Goal: Communication & Community: Connect with others

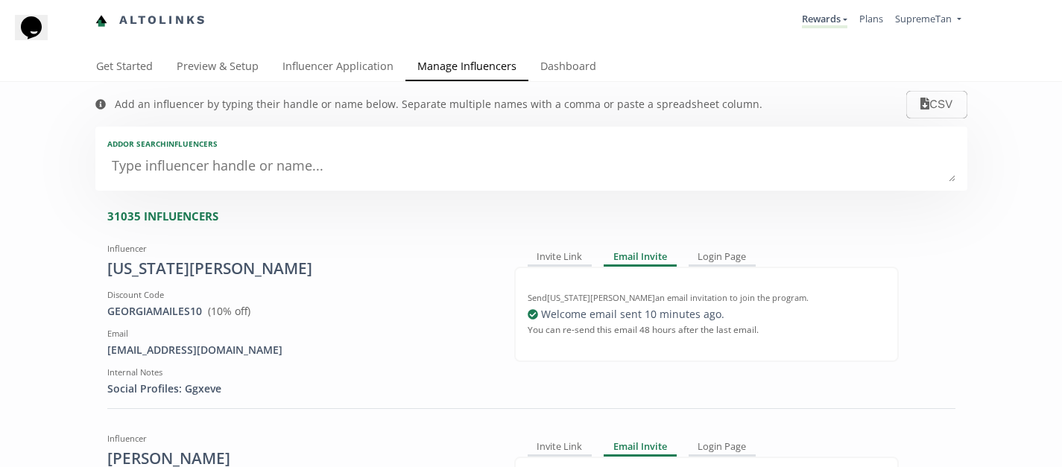
click at [160, 167] on textarea at bounding box center [531, 167] width 848 height 30
paste textarea "[EMAIL_ADDRESS][DOMAIN_NAME]"
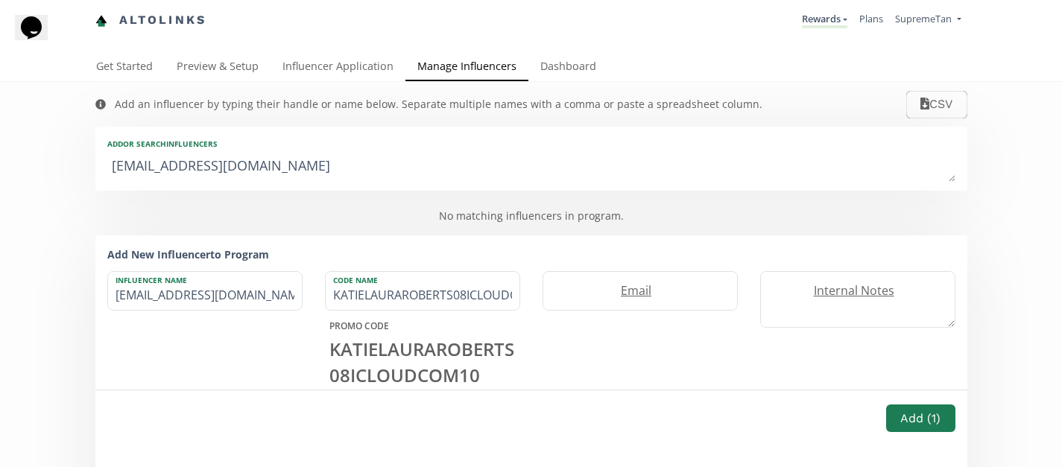
type textarea "[EMAIL_ADDRESS][DOMAIN_NAME]"
type input "[EMAIL_ADDRESS][DOMAIN_NAME]"
type input "KATIELAURAROBERTS08ICLOUDCO"
type textarea "katielauraroberts08@icloud.c"
type input "katielauraroberts08@icloud.c"
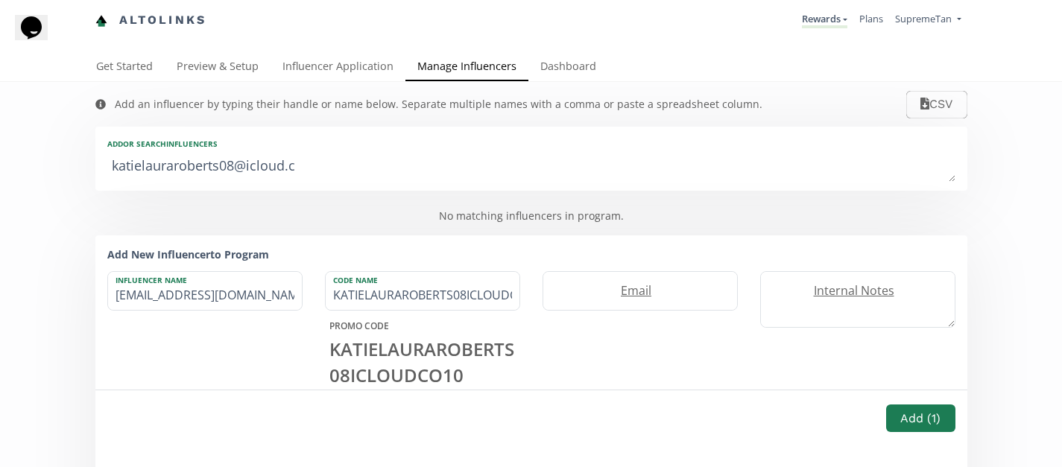
type input "KATIELAURAROBERTS08ICLOUDC"
type textarea "[EMAIL_ADDRESS]."
type input "[EMAIL_ADDRESS]."
type input "KATIELAURAROBERTS08ICLOUD"
type textarea "[EMAIL_ADDRESS]"
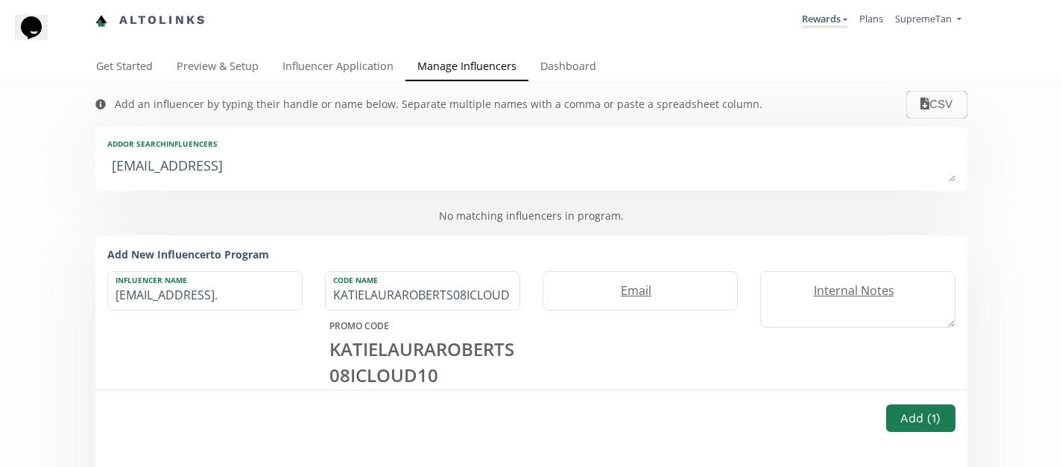
type input "[EMAIL_ADDRESS]"
type textarea "katielauraroberts08@iclou"
type input "katielauraroberts08@iclou"
type input "KATIELAURAROBERTS08ICLOU"
type textarea "katielauraroberts08@iclo"
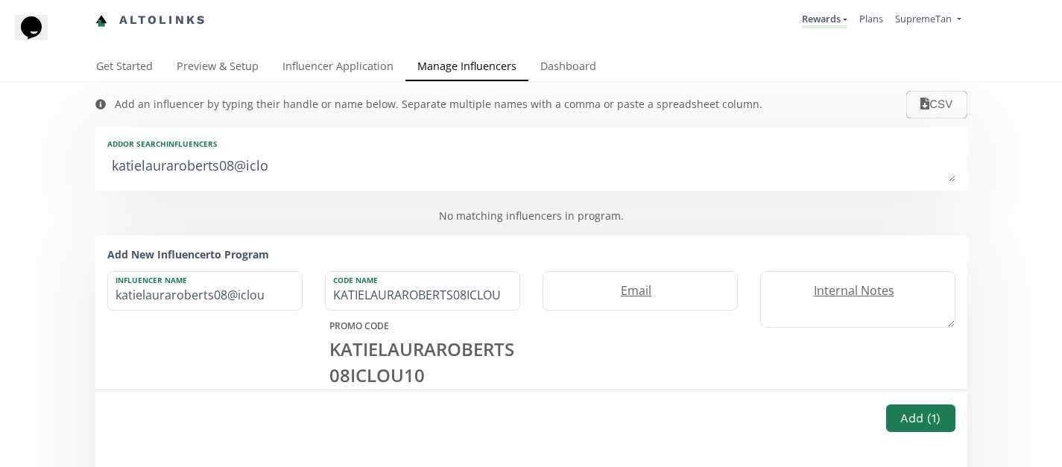
type input "katielauraroberts08@iclo"
type input "KATIELAURAROBERTS08ICLO"
type textarea "katielauraroberts08@icl"
type input "katielauraroberts08@icl"
type input "KATIELAURAROBERTS08ICL"
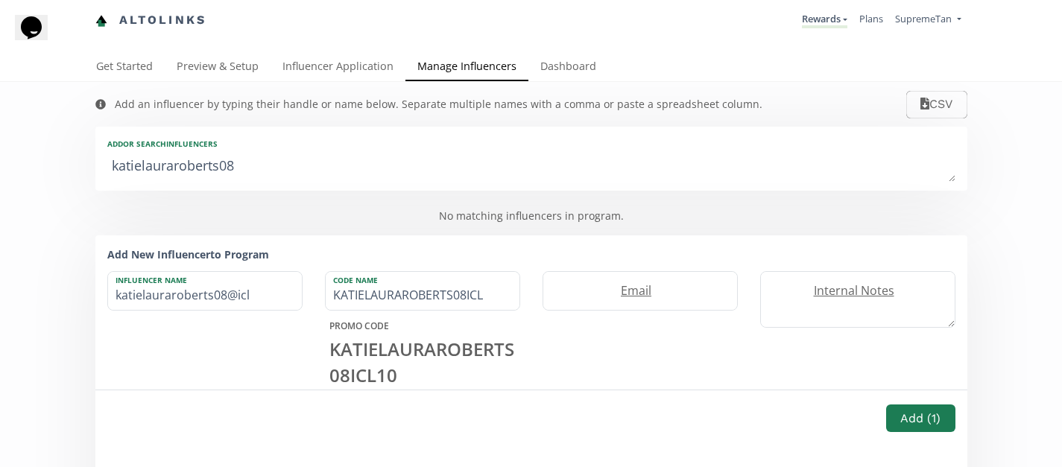
type textarea "katielauraroberts0"
type input "katielauraroberts0"
type input "KATIELAURAROBERTS"
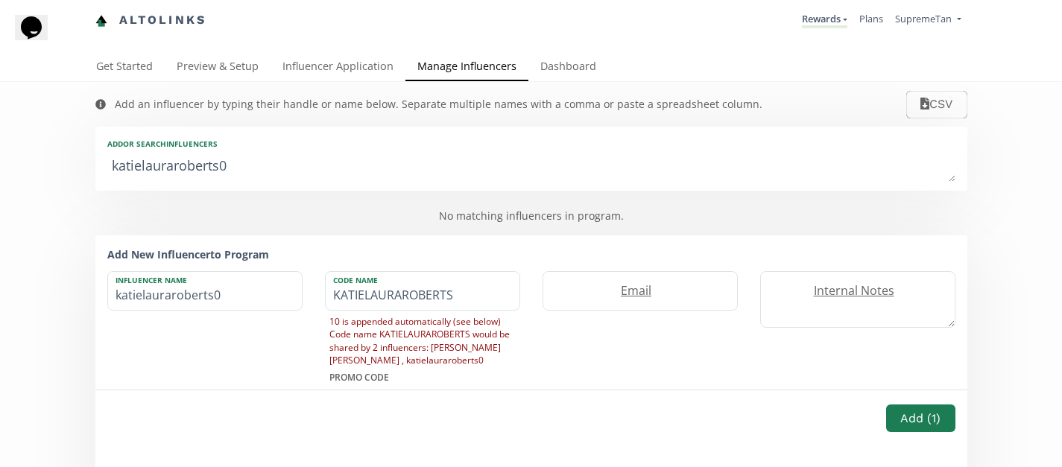
type textarea "katielauraroberts"
type input "katielauraroberts"
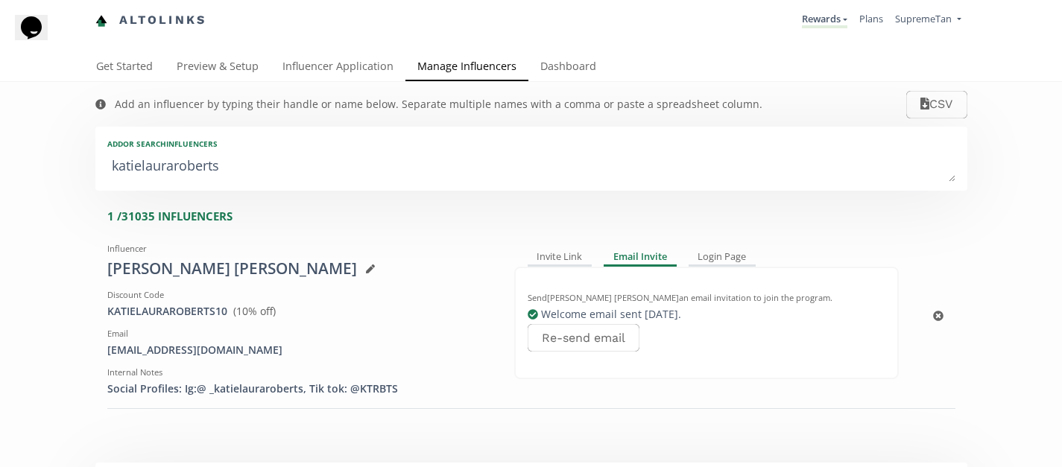
type textarea "katielaurarobert"
type input "katielaurarobert"
type input "KATIELAURAROBERT"
type textarea "katielaurarobert"
click at [535, 248] on div "Invite Link Email Invite Login Page Send [PERSON_NAME] [PERSON_NAME] an email i…" at bounding box center [706, 317] width 407 height 160
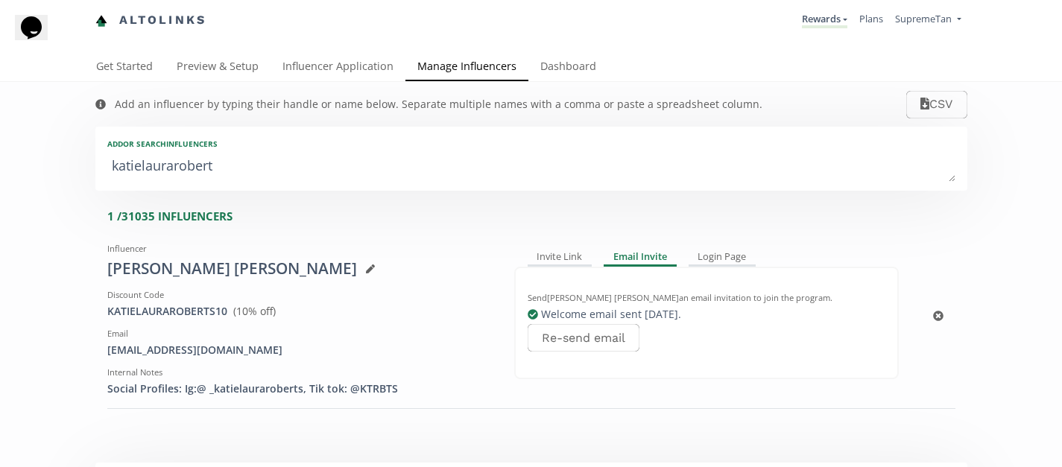
click at [566, 276] on div "Send [PERSON_NAME] [PERSON_NAME] an email invitation to join the program. Welco…" at bounding box center [706, 323] width 385 height 113
click at [558, 263] on div "Invite Link" at bounding box center [560, 258] width 65 height 18
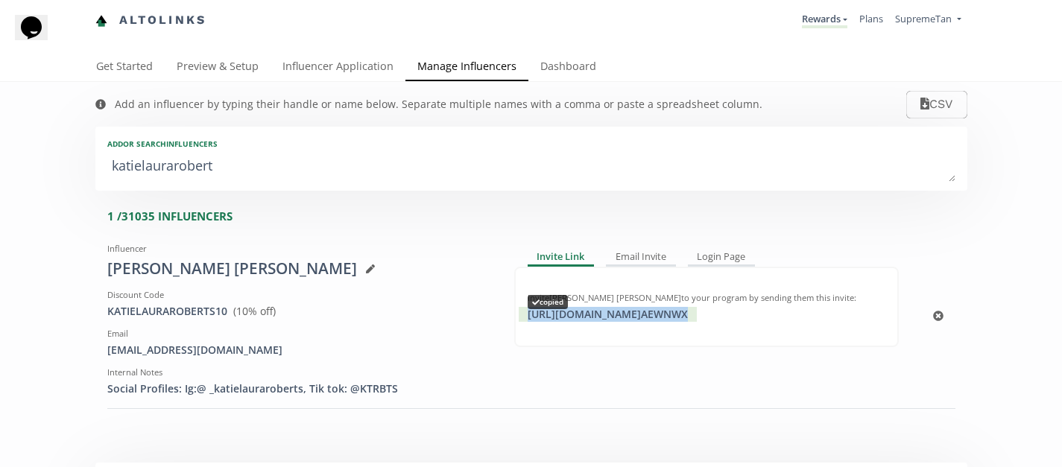
click at [597, 314] on div "[URL][DOMAIN_NAME] AEWNWX copied" at bounding box center [608, 314] width 178 height 15
copy div "[URL][DOMAIN_NAME] AEWNWX"
drag, startPoint x: 242, startPoint y: 163, endPoint x: 41, endPoint y: 173, distance: 201.6
click at [41, 173] on div "Add an influencer by typing their handle or name below. Separate multiple names…" at bounding box center [537, 446] width 1074 height 729
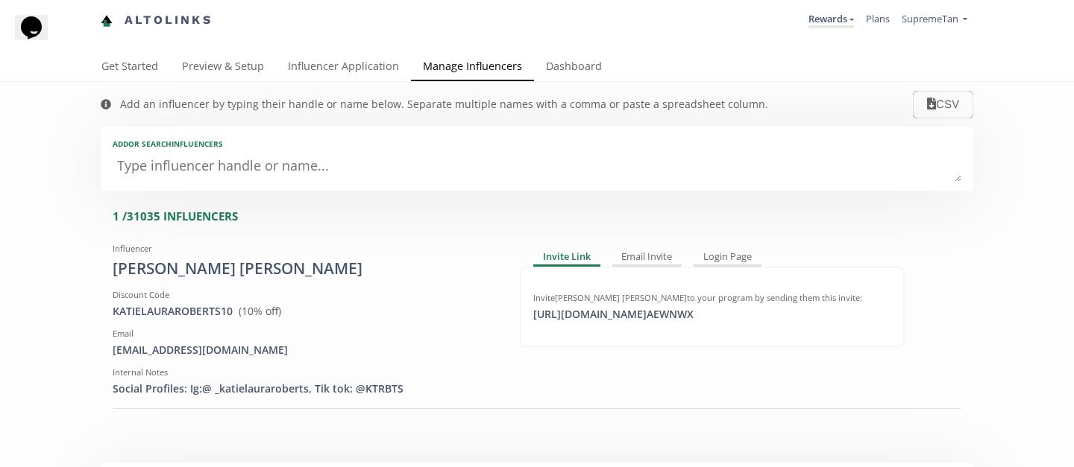
type textarea "\"
